Goal: Information Seeking & Learning: Learn about a topic

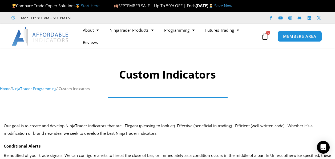
click at [95, 6] on link "Start Here" at bounding box center [90, 5] width 18 height 5
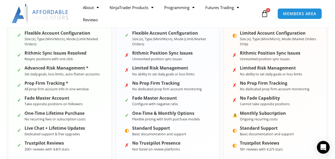
scroll to position [355, 0]
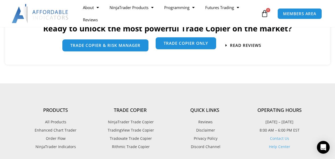
click at [185, 45] on span "Trade Copier Only" at bounding box center [186, 43] width 44 height 4
